Goal: Understand process/instructions: Learn how to perform a task or action

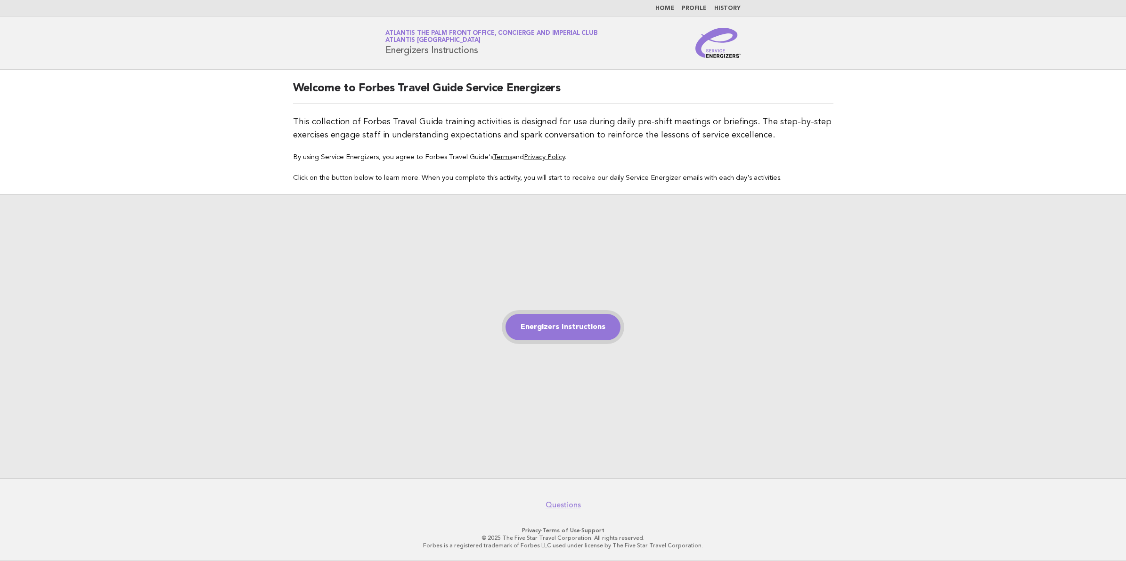
click at [566, 329] on link "Energizers Instructions" at bounding box center [562, 327] width 115 height 26
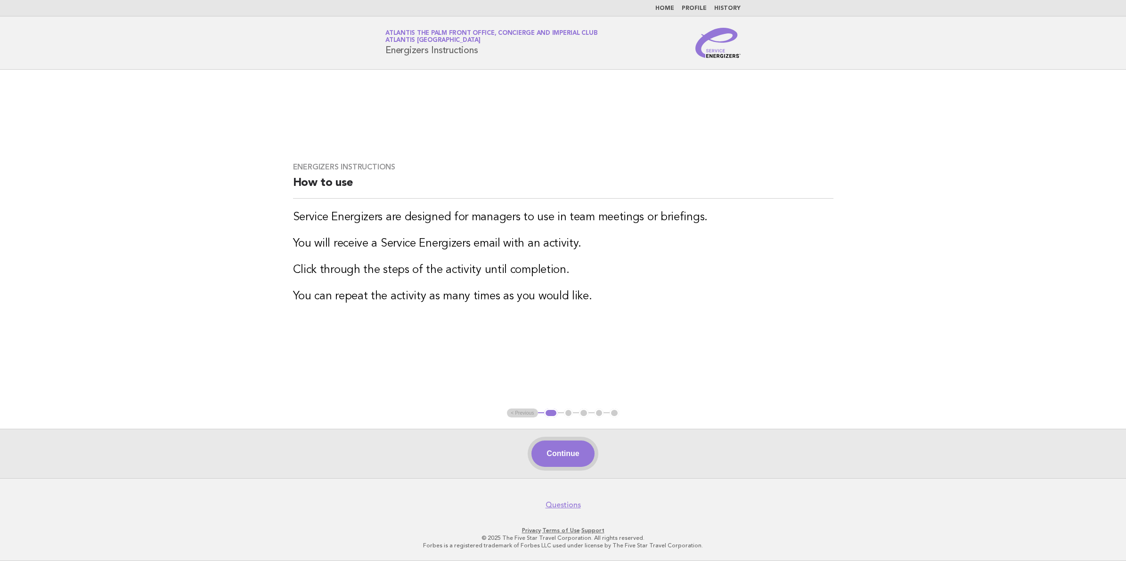
click at [539, 450] on button "Continue" at bounding box center [562, 454] width 63 height 26
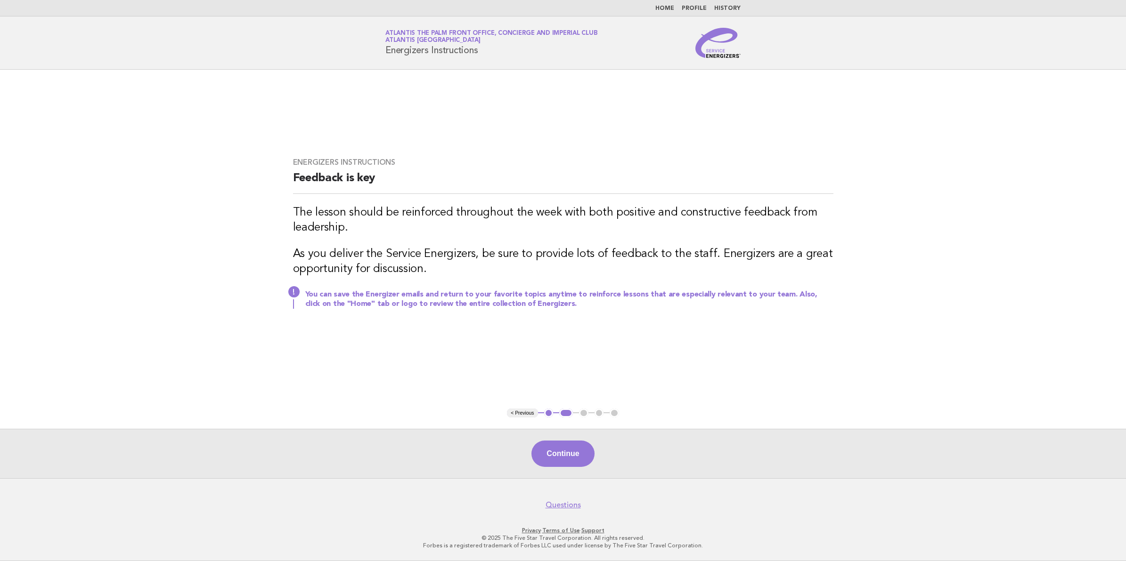
click at [559, 452] on button "Continue" at bounding box center [562, 454] width 63 height 26
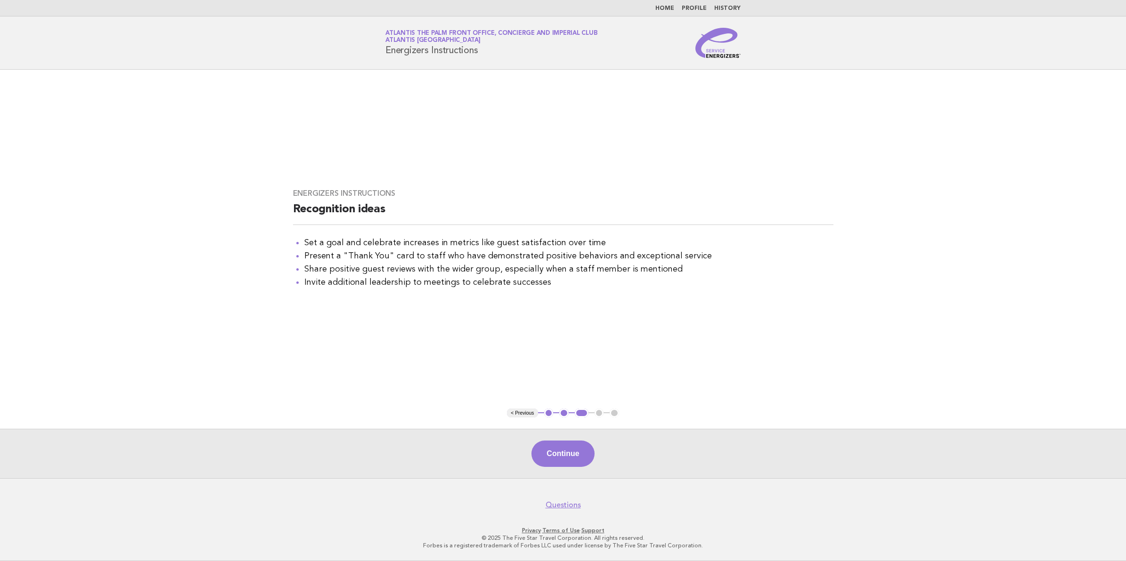
click at [559, 452] on button "Continue" at bounding box center [562, 454] width 63 height 26
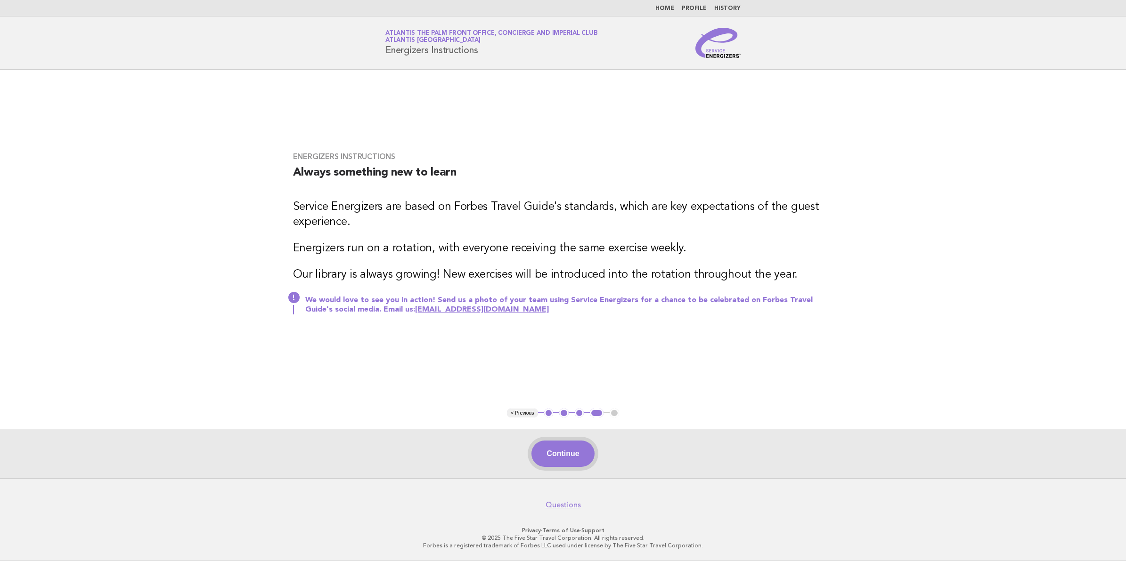
click at [552, 451] on button "Continue" at bounding box center [562, 454] width 63 height 26
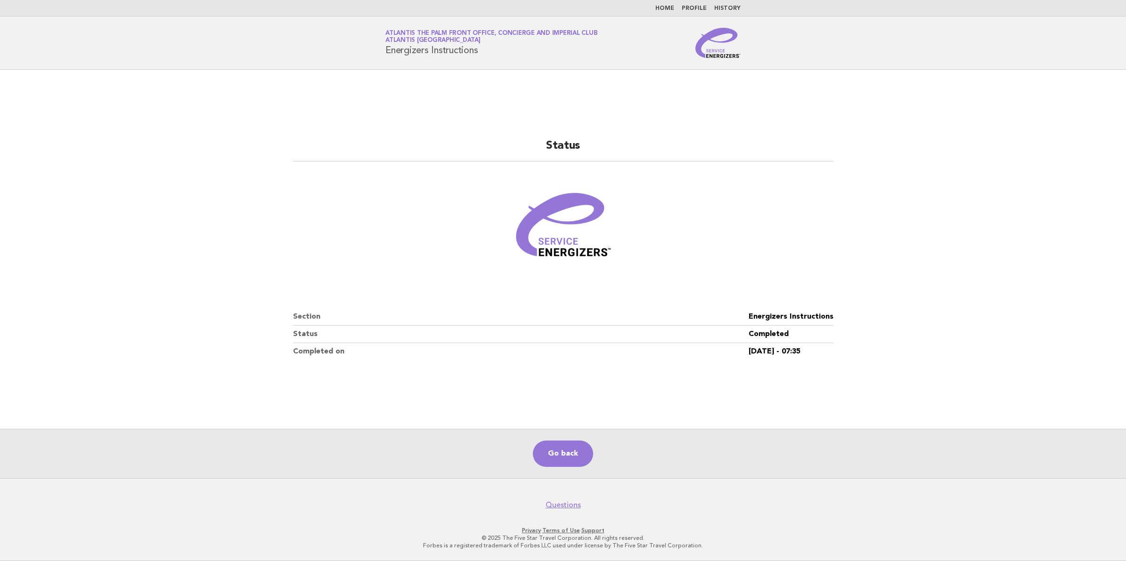
click at [552, 451] on link "Go back" at bounding box center [563, 454] width 60 height 26
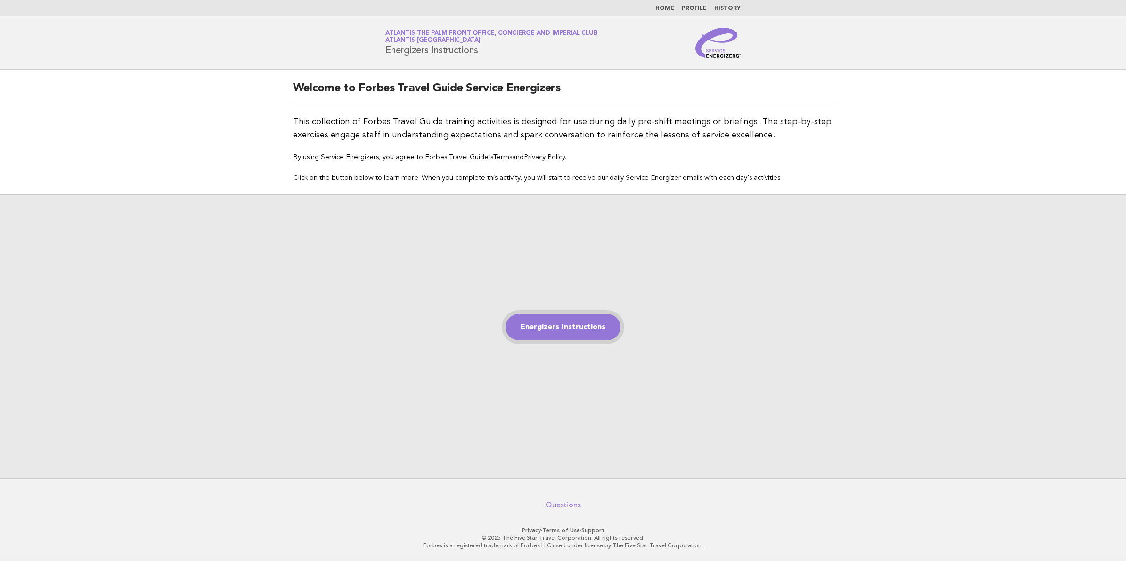
click at [564, 328] on link "Energizers Instructions" at bounding box center [562, 327] width 115 height 26
